Goal: Register for event/course

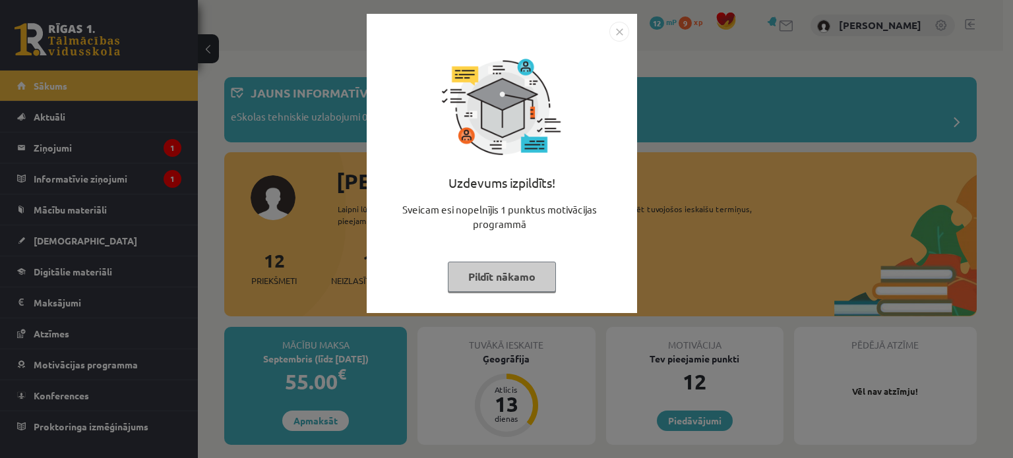
click at [607, 5] on div "Uzdevums izpildīts! Sveicam esi nopelnījis 1 punktus motivācijas programmā Pild…" at bounding box center [506, 229] width 1013 height 458
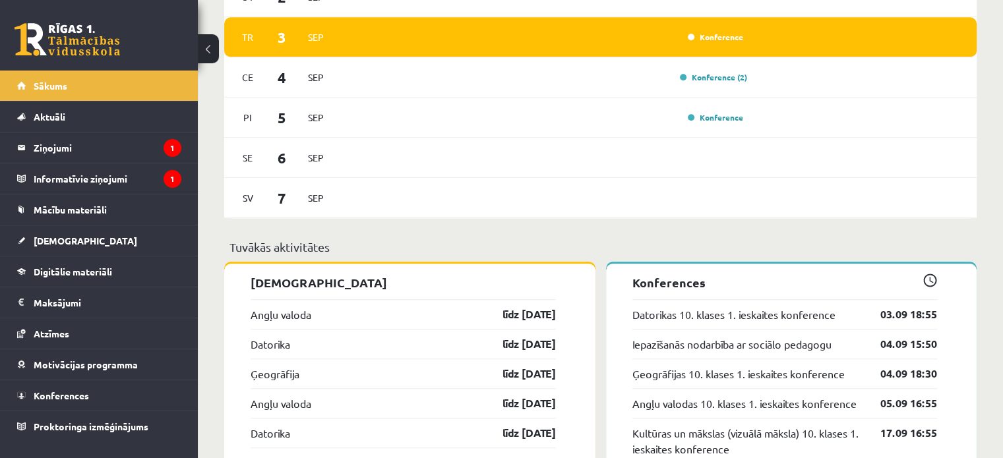
scroll to position [1029, 0]
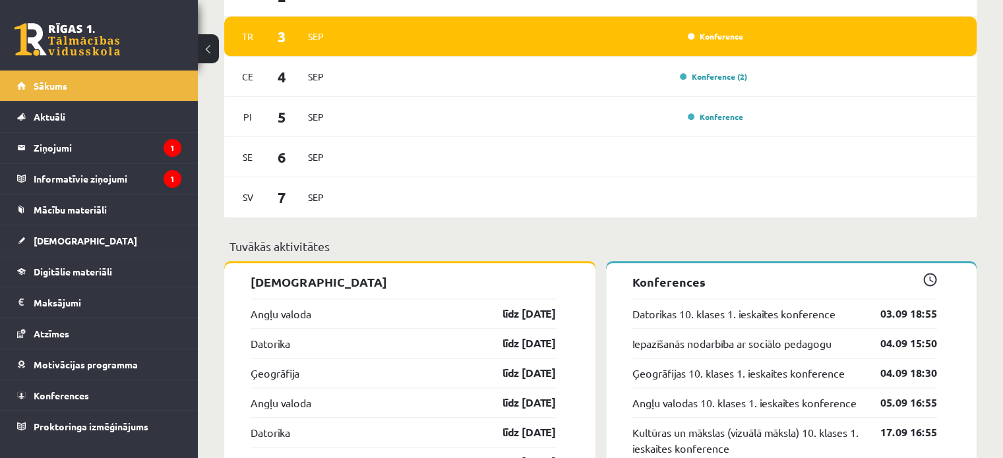
click at [641, 39] on div "Konference" at bounding box center [544, 36] width 408 height 15
click at [57, 135] on legend "Ziņojumi 1" at bounding box center [108, 148] width 148 height 30
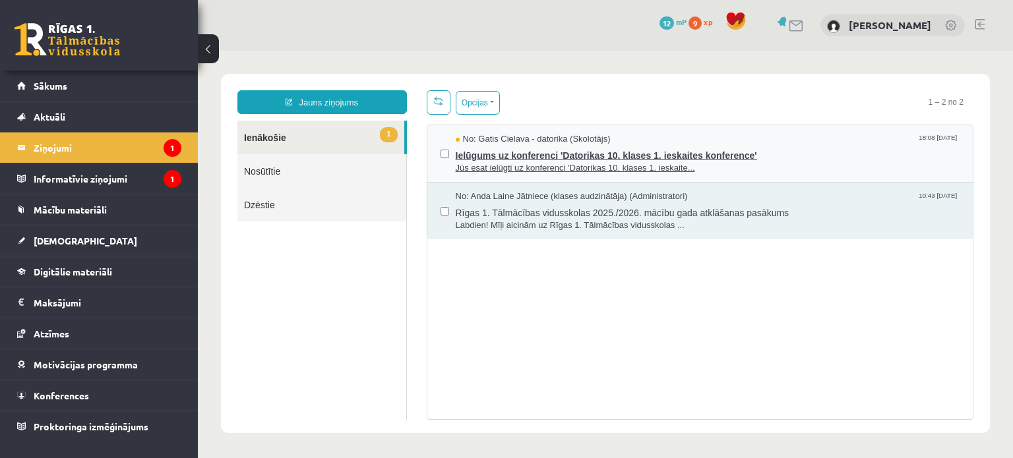
click at [549, 147] on span "Ielūgums uz konferenci 'Datorikas 10. klases 1. ieskaites konference'" at bounding box center [708, 154] width 505 height 16
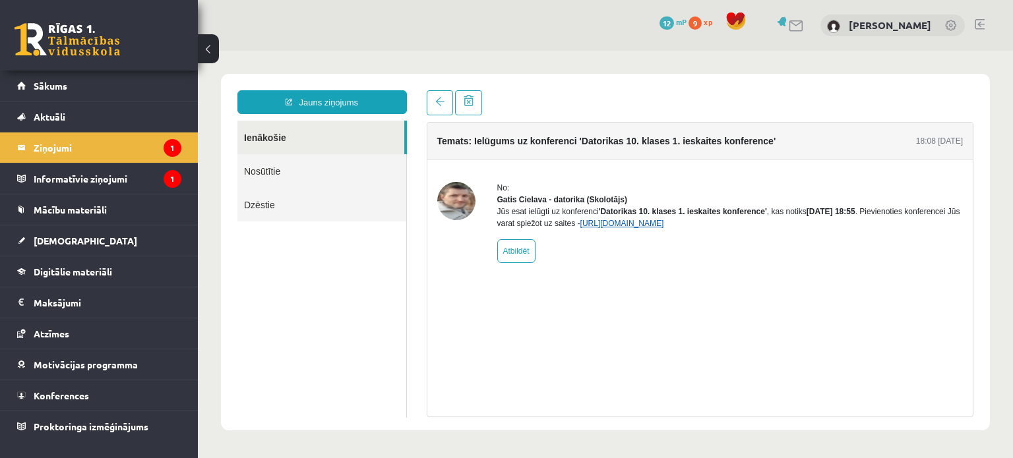
click at [644, 228] on link "[URL][DOMAIN_NAME]" at bounding box center [622, 223] width 84 height 9
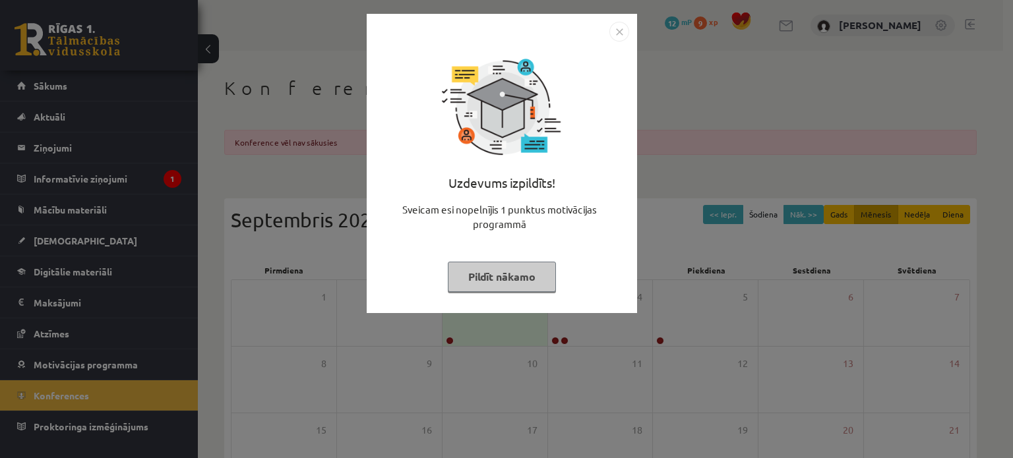
click at [622, 28] on img "Close" at bounding box center [620, 32] width 20 height 20
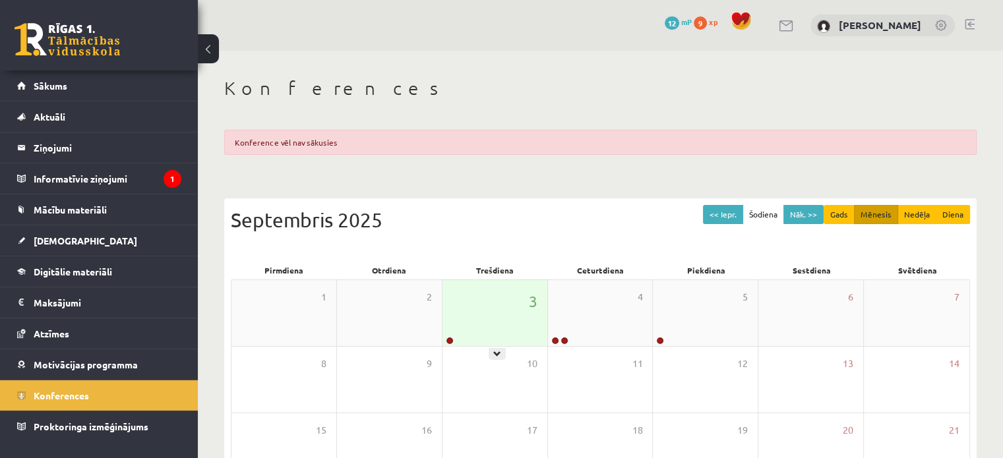
click at [470, 295] on div "3" at bounding box center [495, 313] width 105 height 66
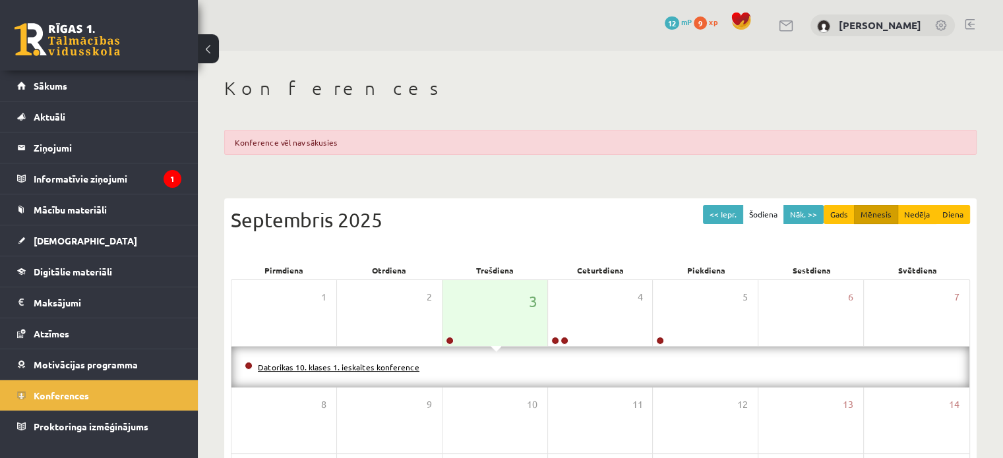
click at [380, 362] on link "Datorikas 10. klases 1. ieskaites konference" at bounding box center [339, 367] width 162 height 11
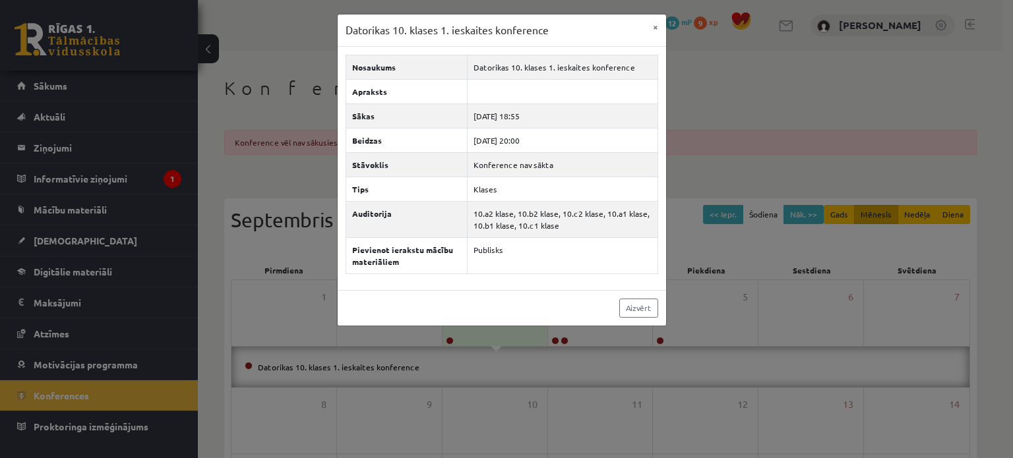
click at [652, 13] on div "Datorikas 10. klases 1. ieskaites konference × Nosaukums Datorikas 10. klases 1…" at bounding box center [506, 229] width 1013 height 458
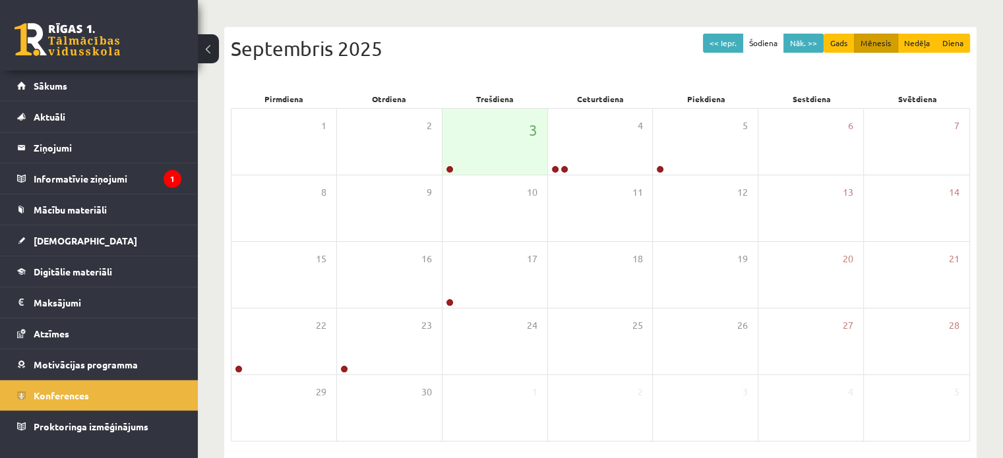
scroll to position [172, 0]
click at [461, 163] on div "3" at bounding box center [495, 141] width 105 height 66
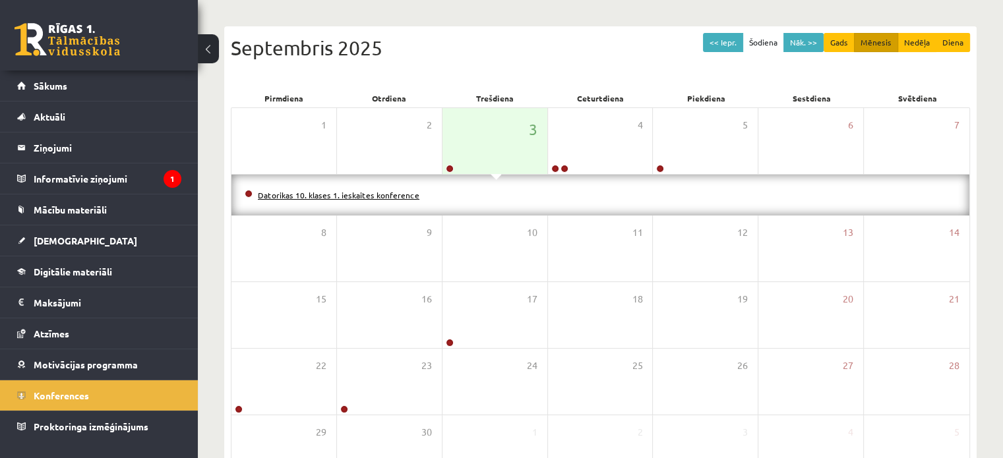
click at [401, 193] on link "Datorikas 10. klases 1. ieskaites konference" at bounding box center [339, 195] width 162 height 11
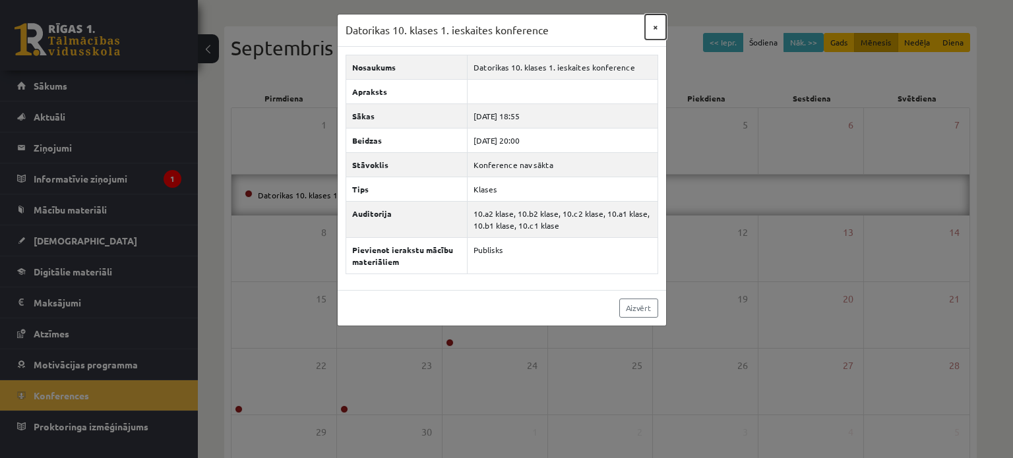
click at [652, 23] on button "×" at bounding box center [655, 27] width 21 height 25
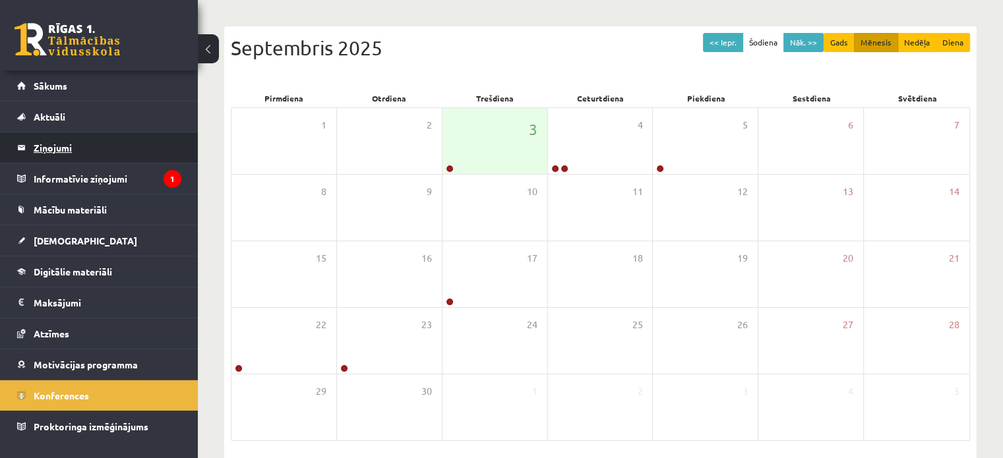
click at [162, 139] on legend "Ziņojumi 0" at bounding box center [108, 148] width 148 height 30
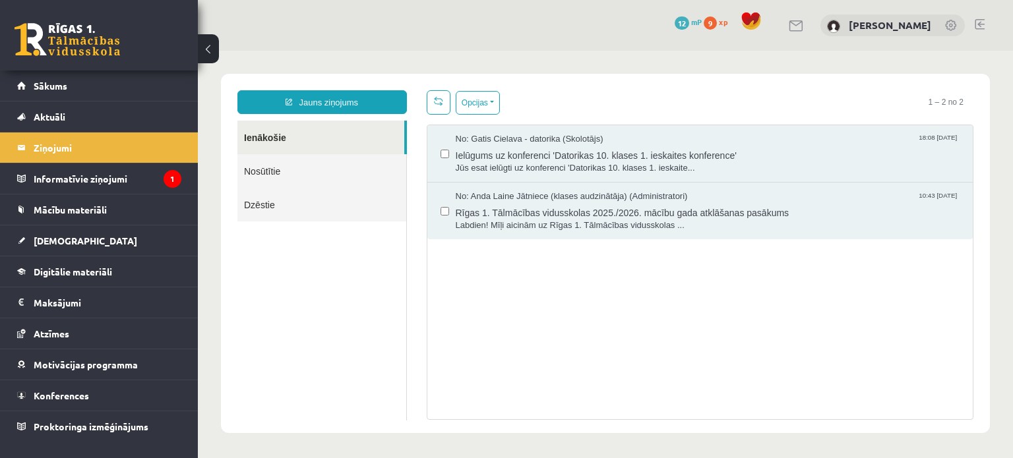
click at [497, 150] on span "Ielūgums uz konferenci 'Datorikas 10. klases 1. ieskaites konference'" at bounding box center [708, 154] width 505 height 16
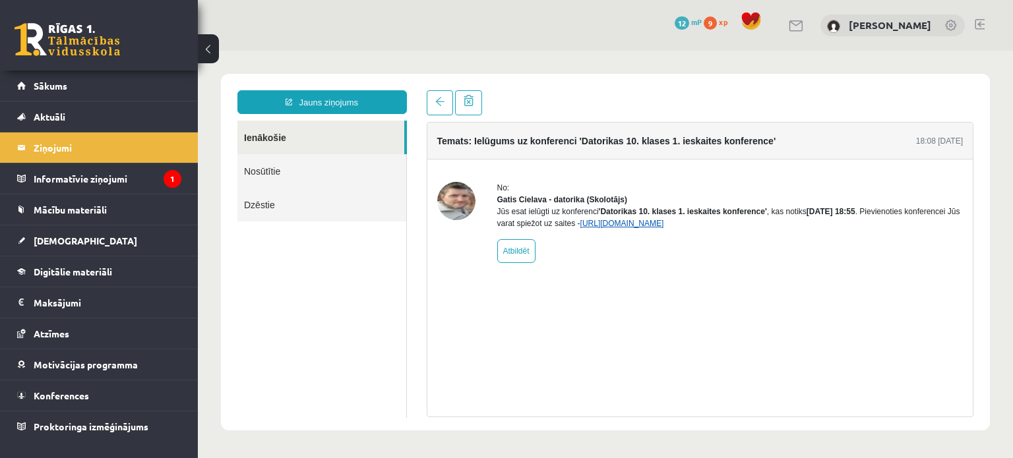
click at [625, 228] on link "[URL][DOMAIN_NAME]" at bounding box center [622, 223] width 84 height 9
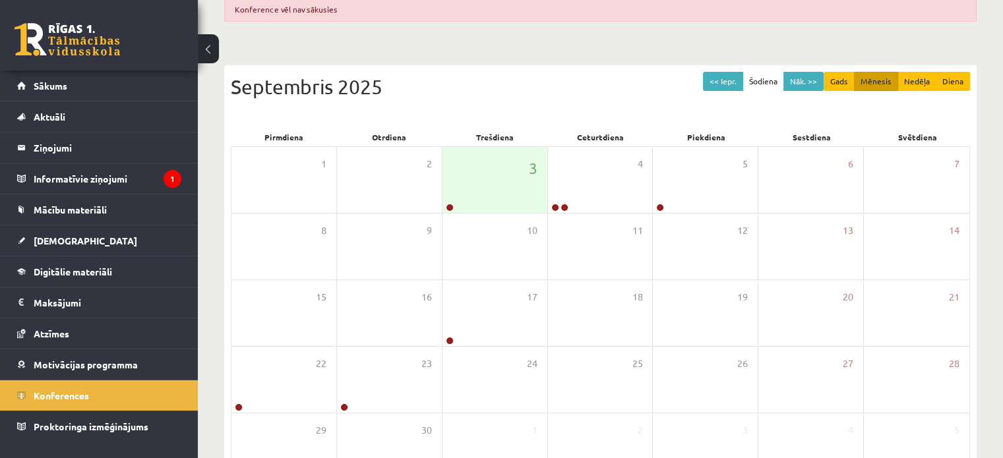
scroll to position [135, 0]
click at [454, 197] on div "3" at bounding box center [495, 179] width 105 height 66
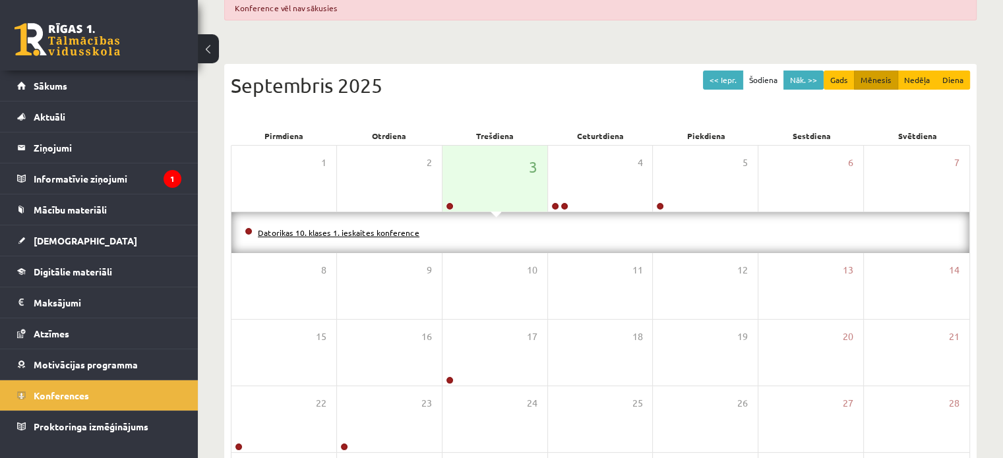
click at [396, 232] on link "Datorikas 10. klases 1. ieskaites konference" at bounding box center [339, 233] width 162 height 11
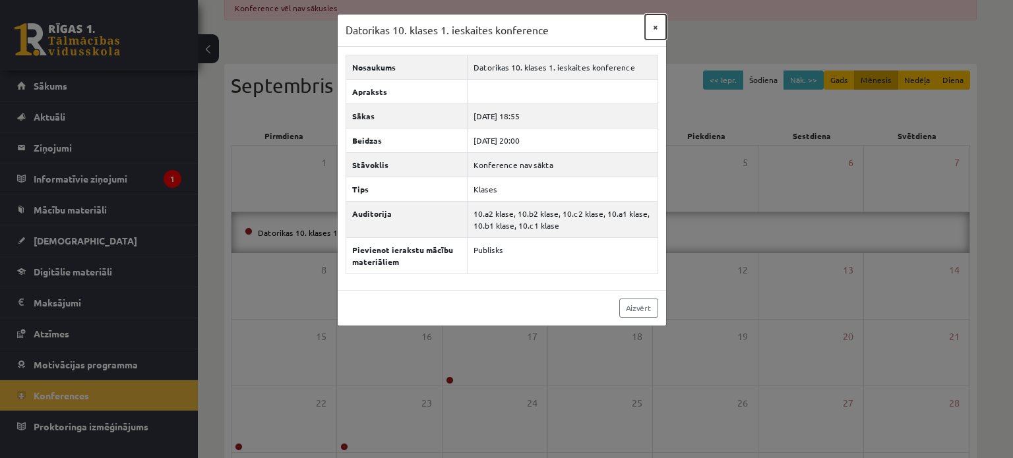
click at [650, 22] on button "×" at bounding box center [655, 27] width 21 height 25
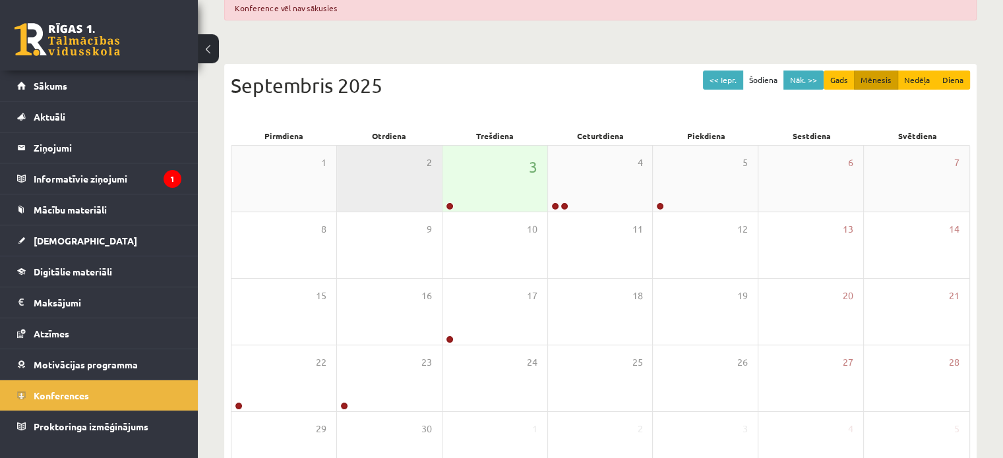
click at [438, 196] on div "2" at bounding box center [389, 179] width 105 height 66
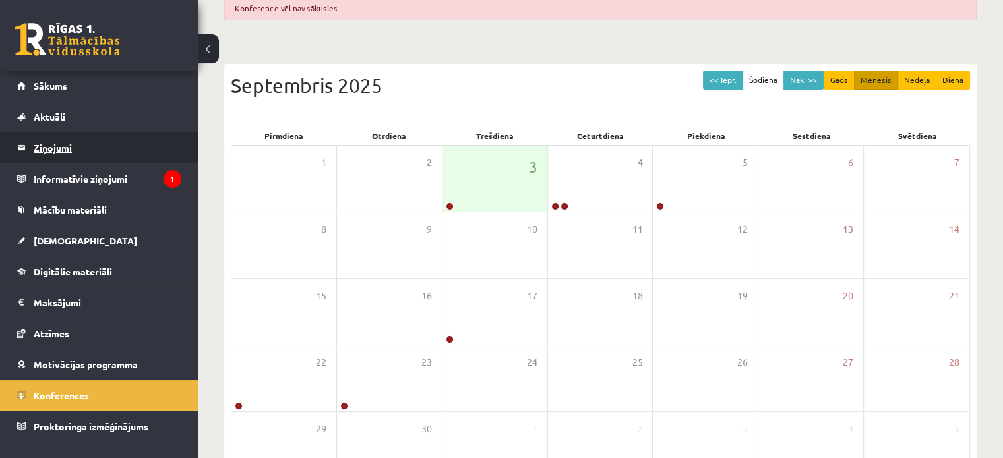
click at [71, 137] on legend "Ziņojumi 0" at bounding box center [108, 148] width 148 height 30
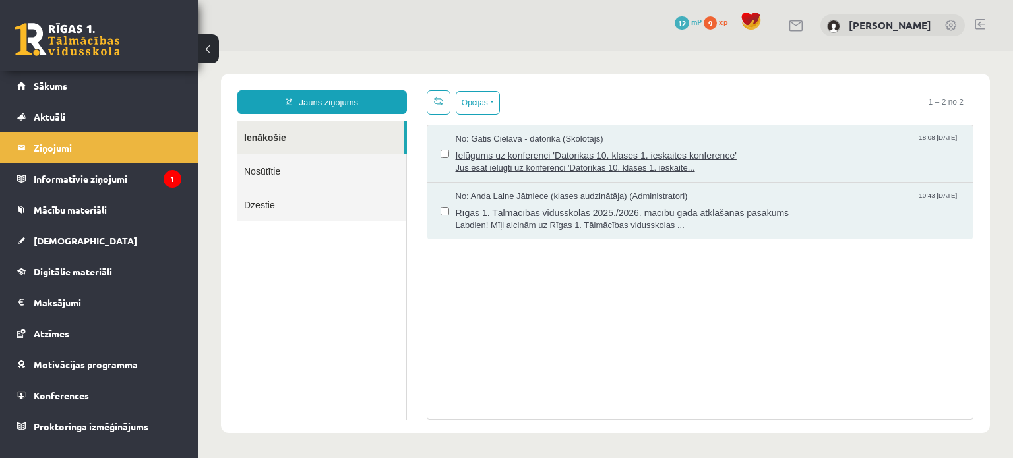
click at [502, 148] on span "Ielūgums uz konferenci 'Datorikas 10. klases 1. ieskaites konference'" at bounding box center [708, 154] width 505 height 16
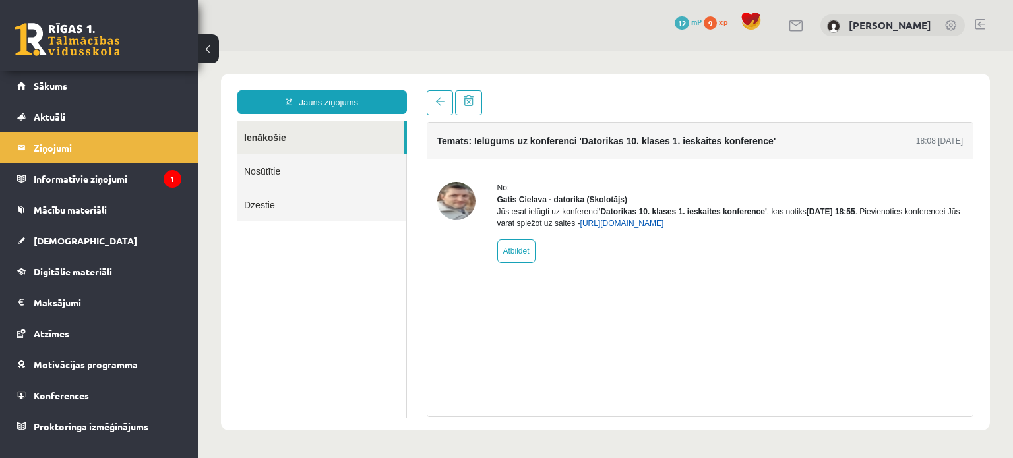
click at [615, 228] on link "[URL][DOMAIN_NAME]" at bounding box center [622, 223] width 84 height 9
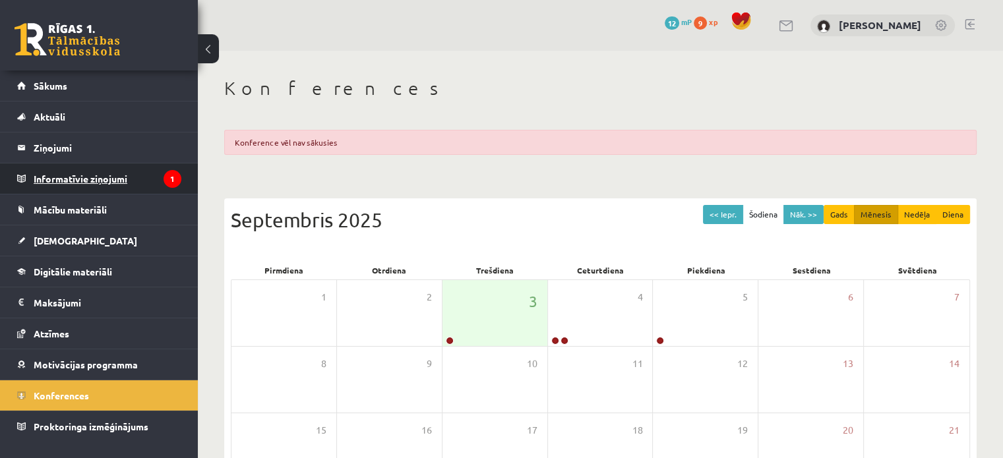
click at [103, 180] on legend "Informatīvie ziņojumi 1" at bounding box center [108, 179] width 148 height 30
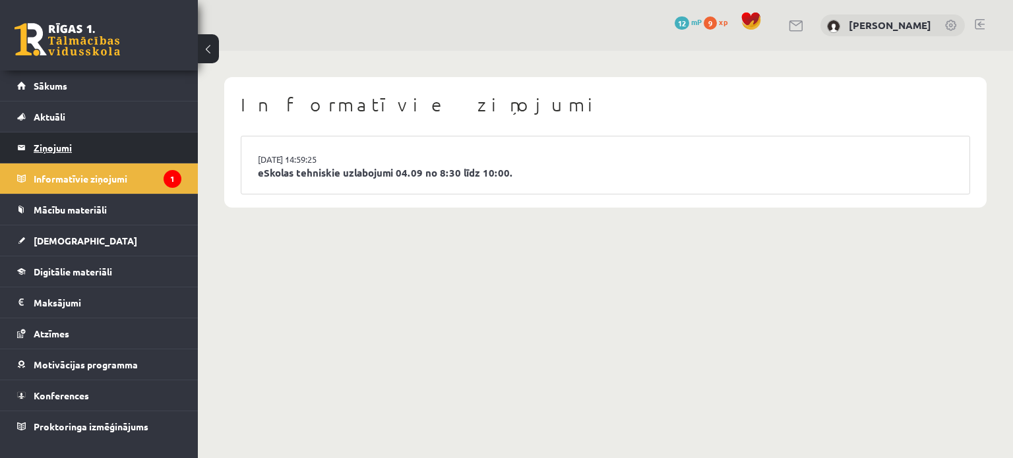
click at [61, 143] on legend "Ziņojumi 0" at bounding box center [108, 148] width 148 height 30
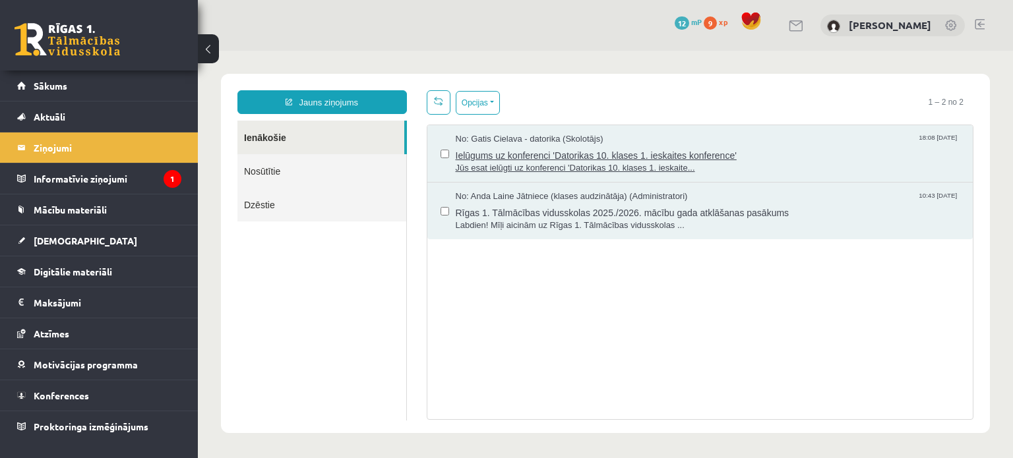
click at [496, 149] on span "Ielūgums uz konferenci 'Datorikas 10. klases 1. ieskaites konference'" at bounding box center [708, 154] width 505 height 16
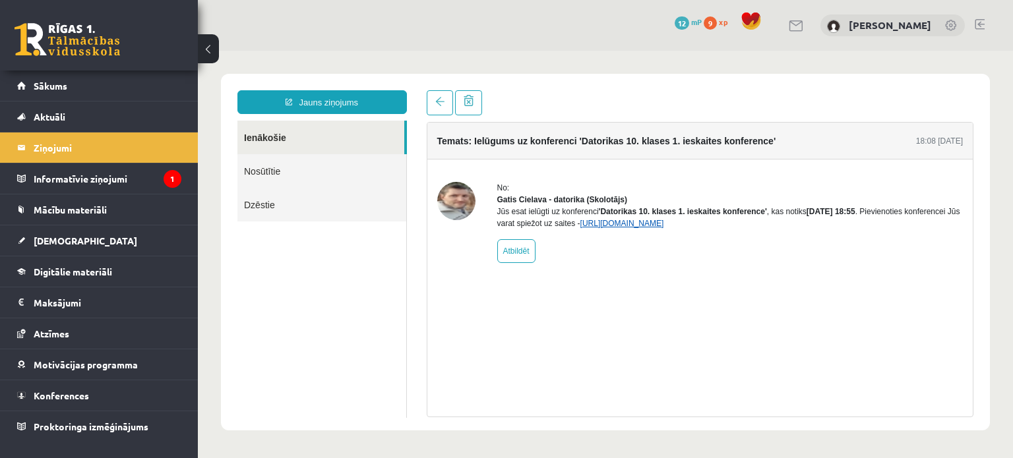
click at [644, 228] on link "[URL][DOMAIN_NAME]" at bounding box center [622, 223] width 84 height 9
